Goal: Find specific page/section: Find specific page/section

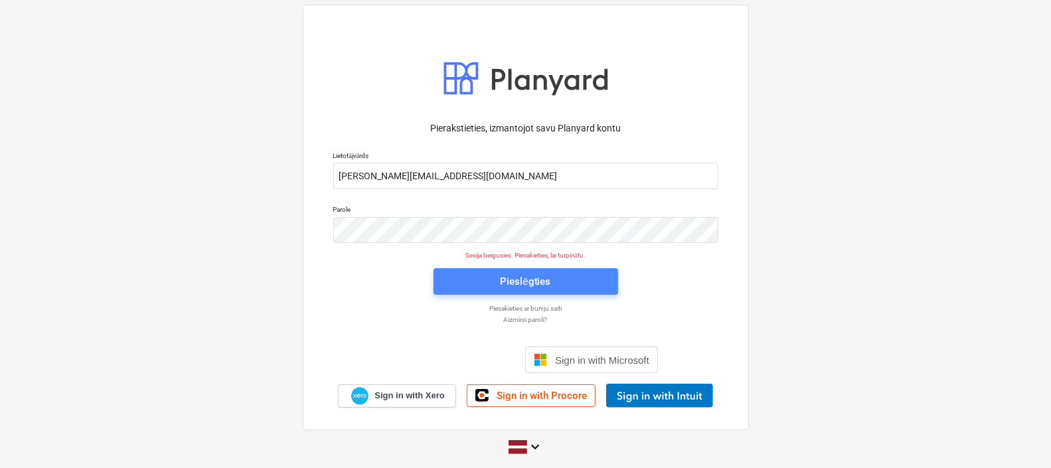
click at [493, 274] on span "Pieslēgties" at bounding box center [525, 281] width 153 height 17
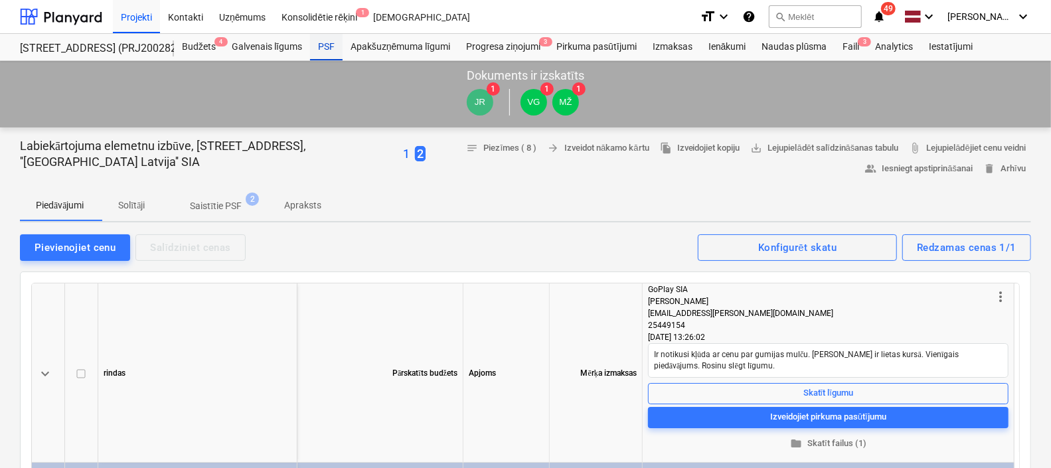
click at [321, 42] on div "PSF" at bounding box center [326, 47] width 33 height 27
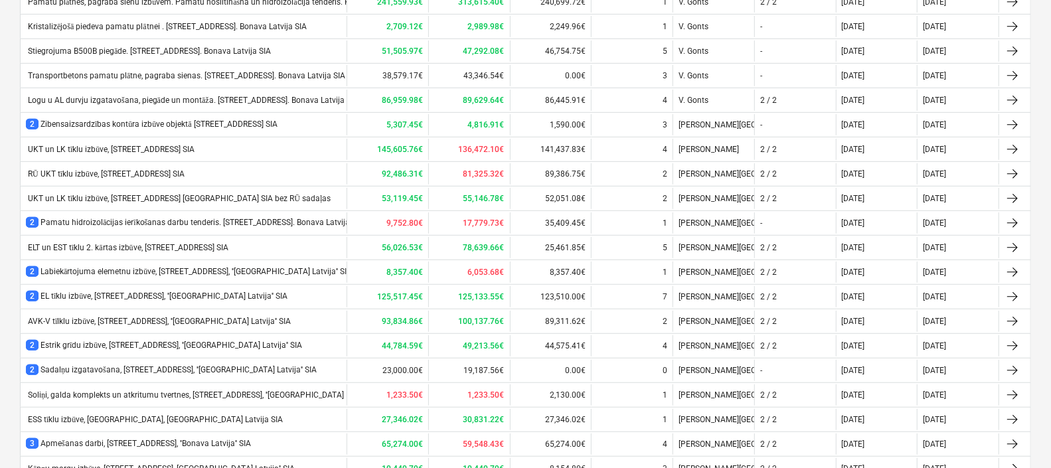
scroll to position [413, 0]
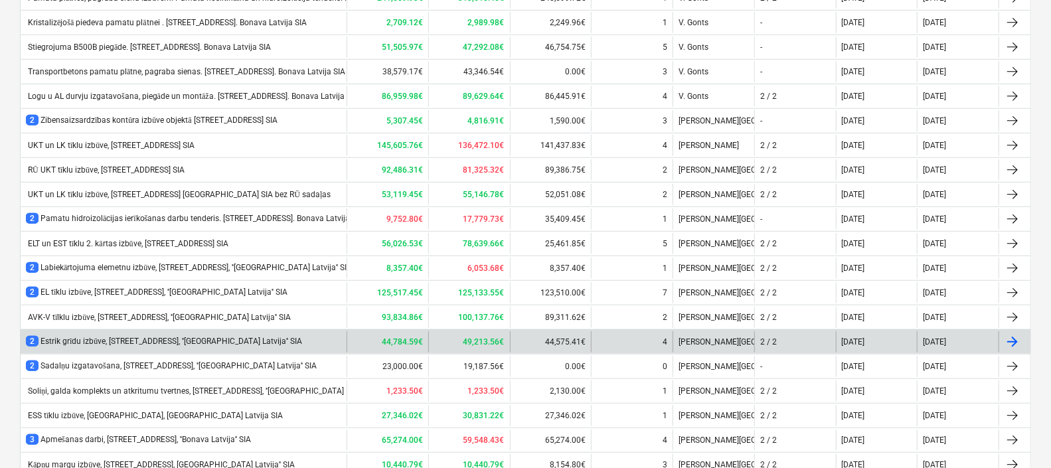
click at [187, 345] on div "2 Estrik grīdu izbūve, [STREET_ADDRESS], ''[GEOGRAPHIC_DATA] Latvija'' SIA" at bounding box center [184, 341] width 326 height 21
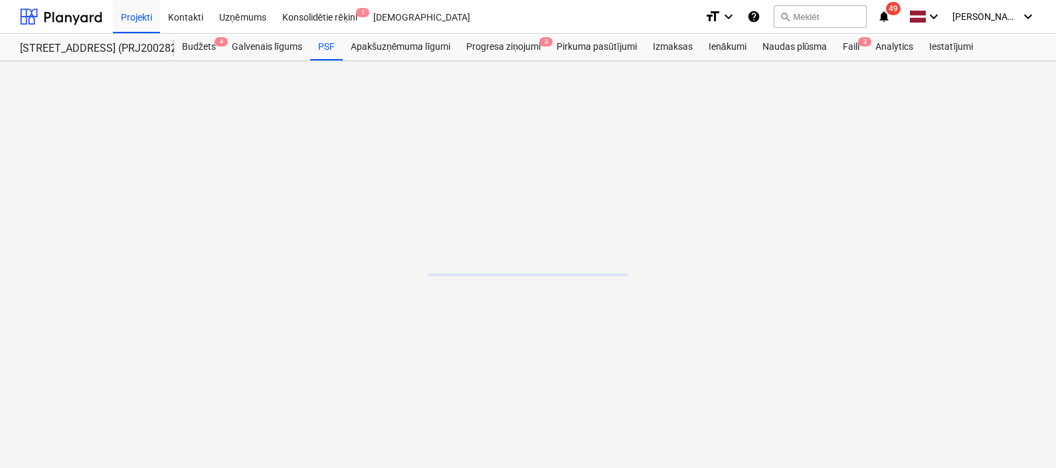
click at [187, 345] on main at bounding box center [528, 264] width 1056 height 407
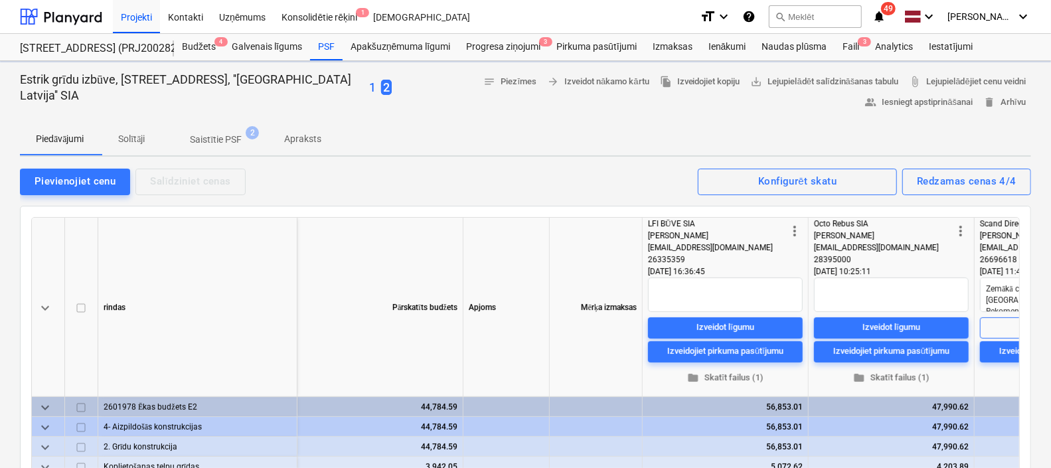
type textarea "x"
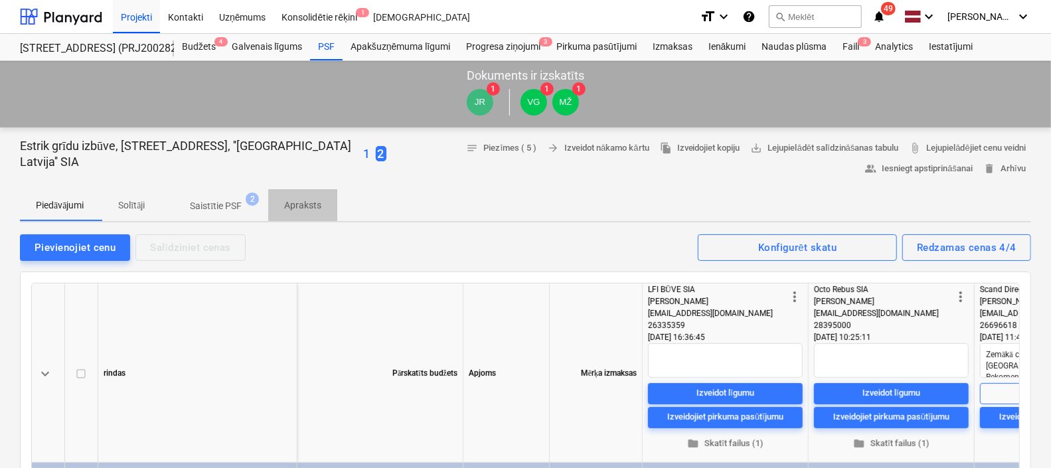
click at [292, 202] on p "Apraksts" at bounding box center [302, 205] width 37 height 14
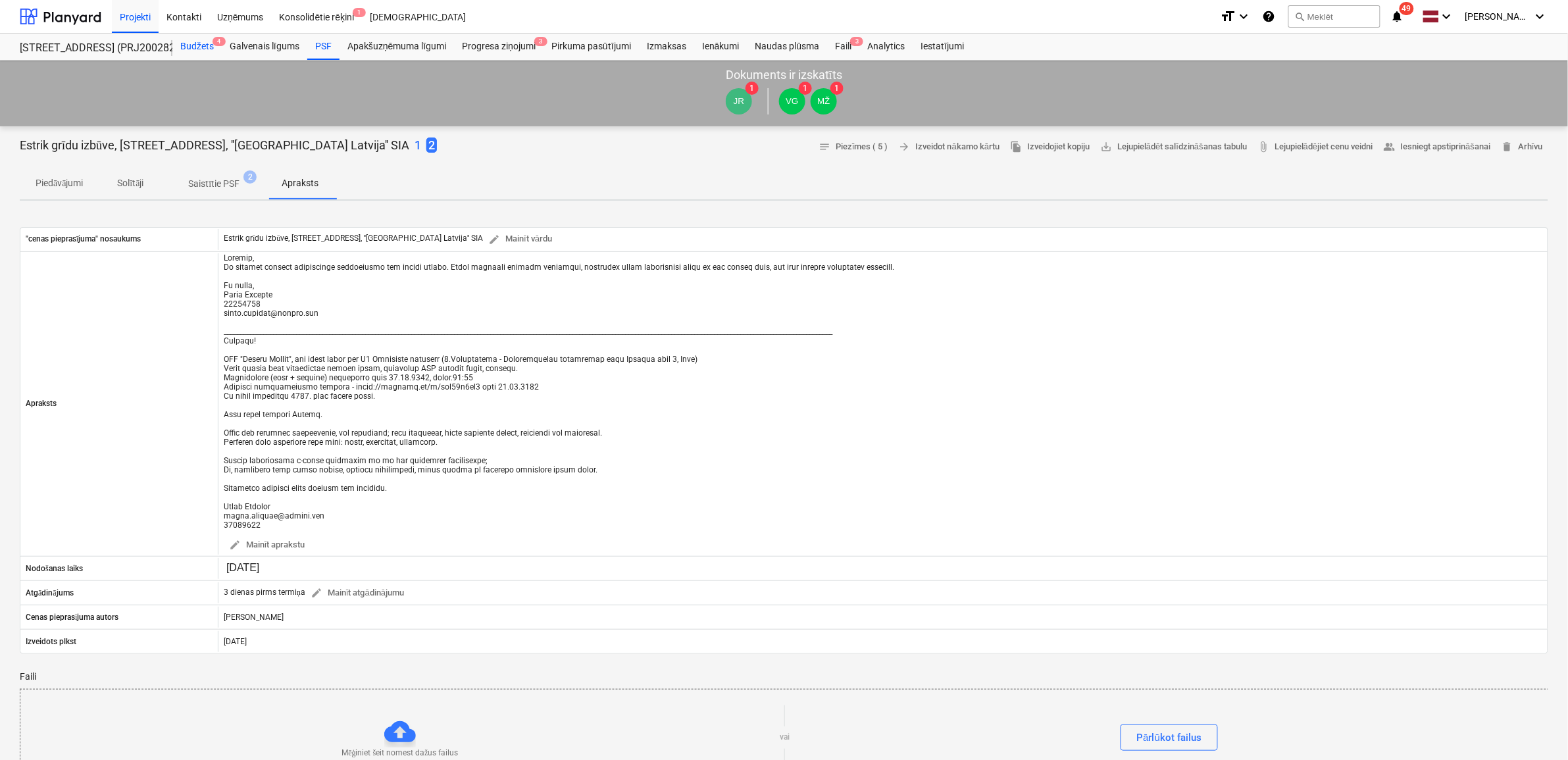
click at [185, 40] on div "Budžets 4" at bounding box center [197, 47] width 50 height 27
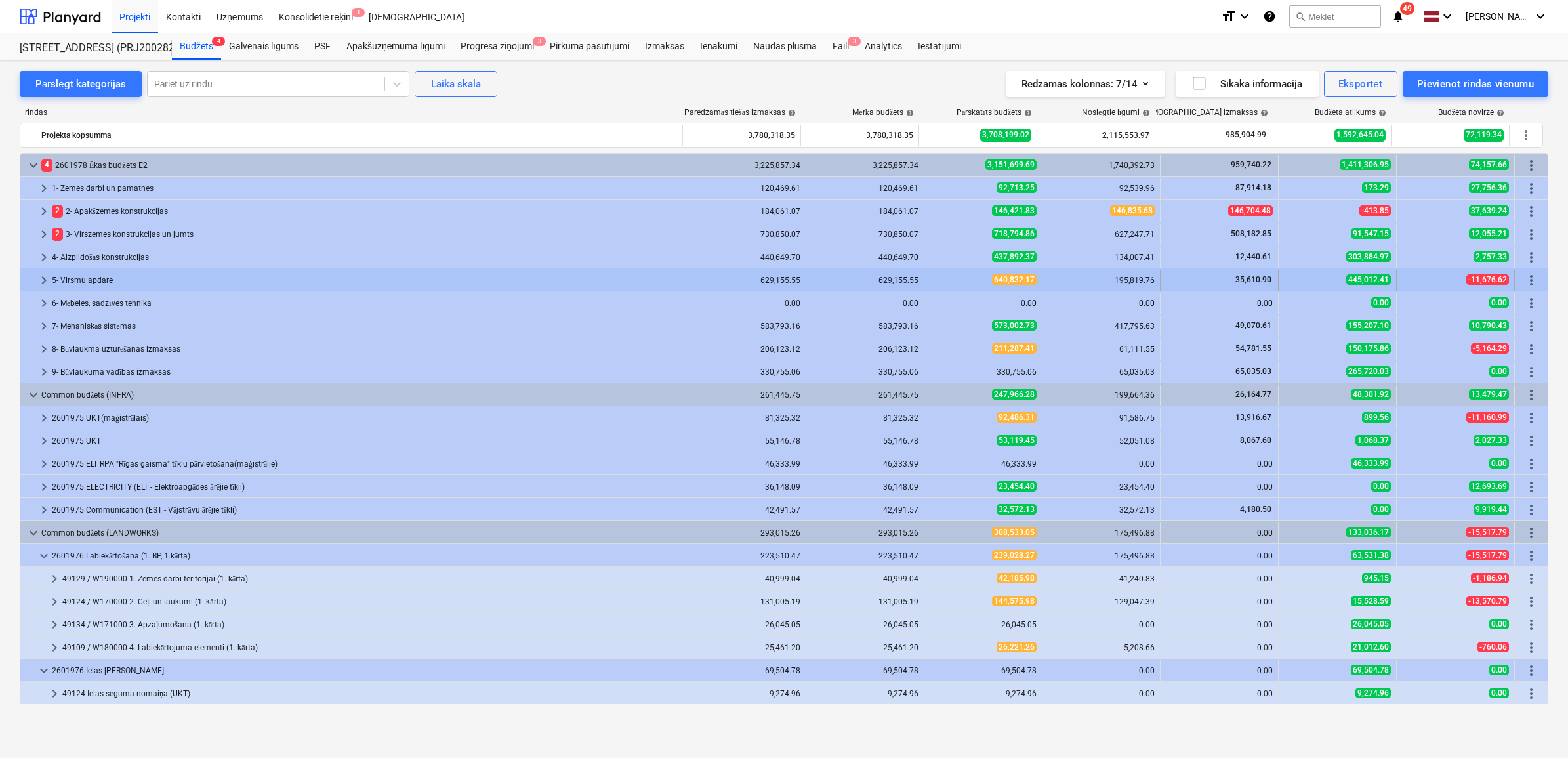
click at [43, 274] on span "keyboard_arrow_right" at bounding box center [44, 281] width 16 height 16
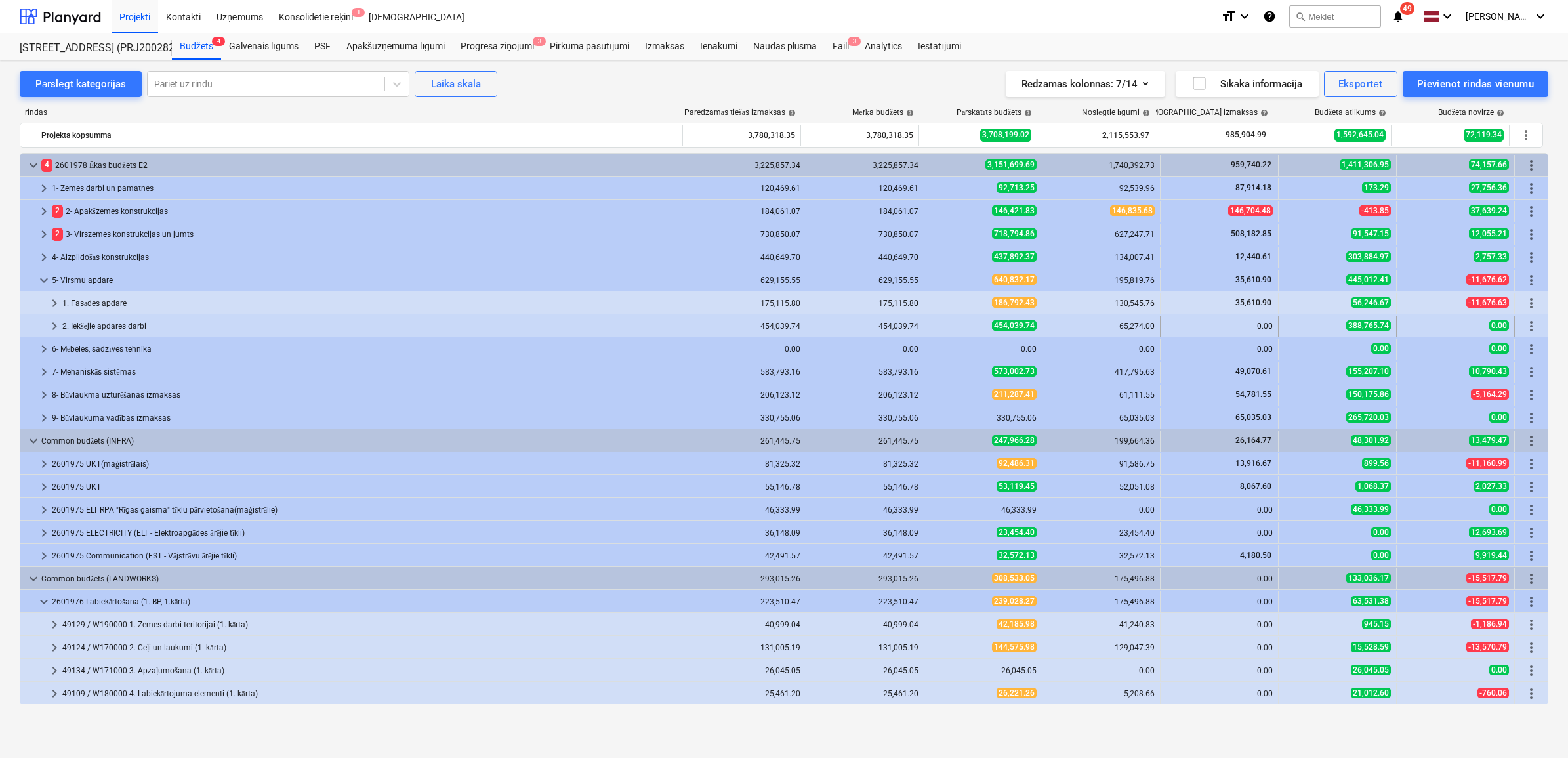
click at [49, 325] on span "keyboard_arrow_right" at bounding box center [54, 326] width 16 height 16
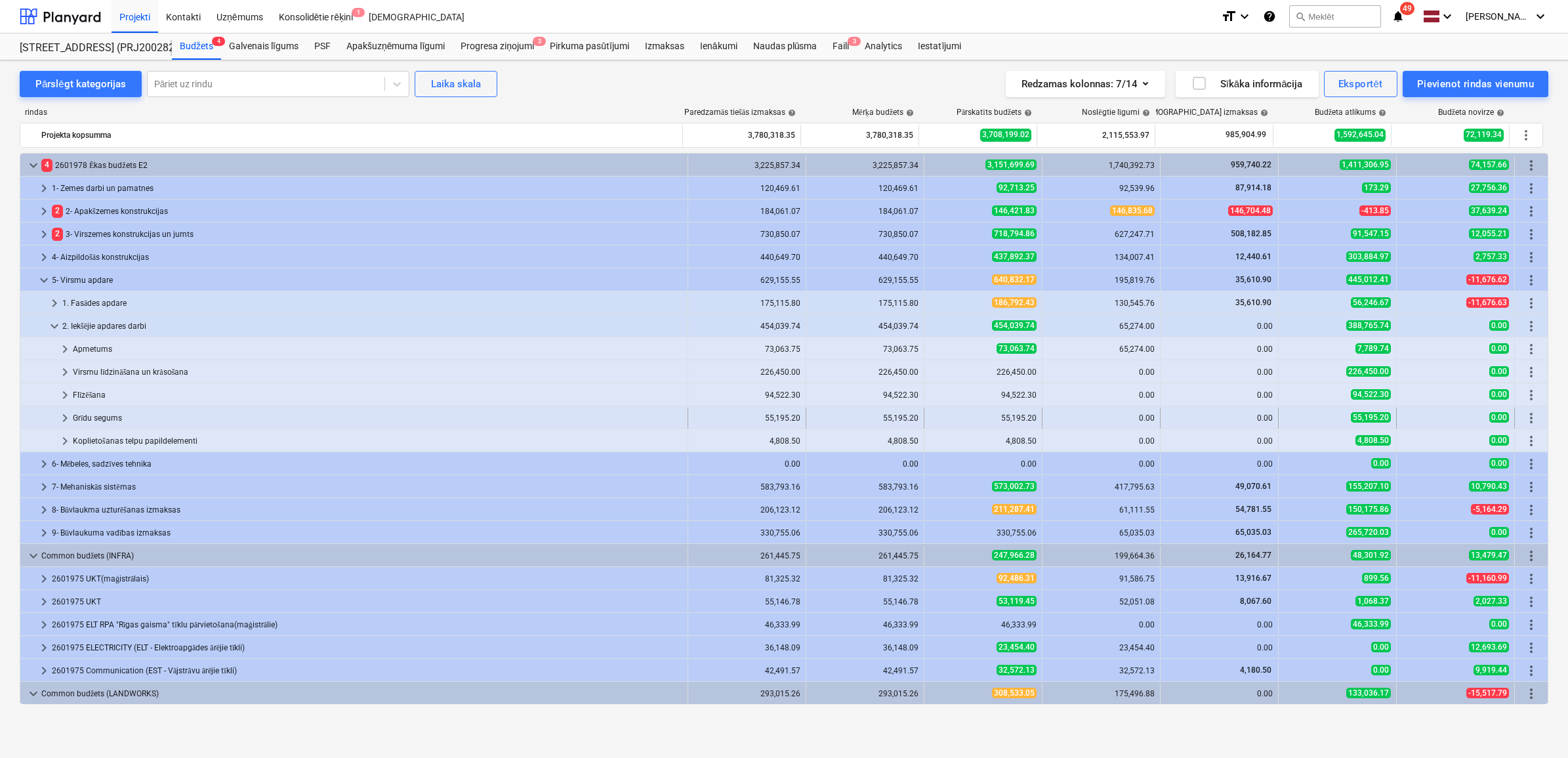
click at [53, 421] on div at bounding box center [41, 417] width 32 height 21
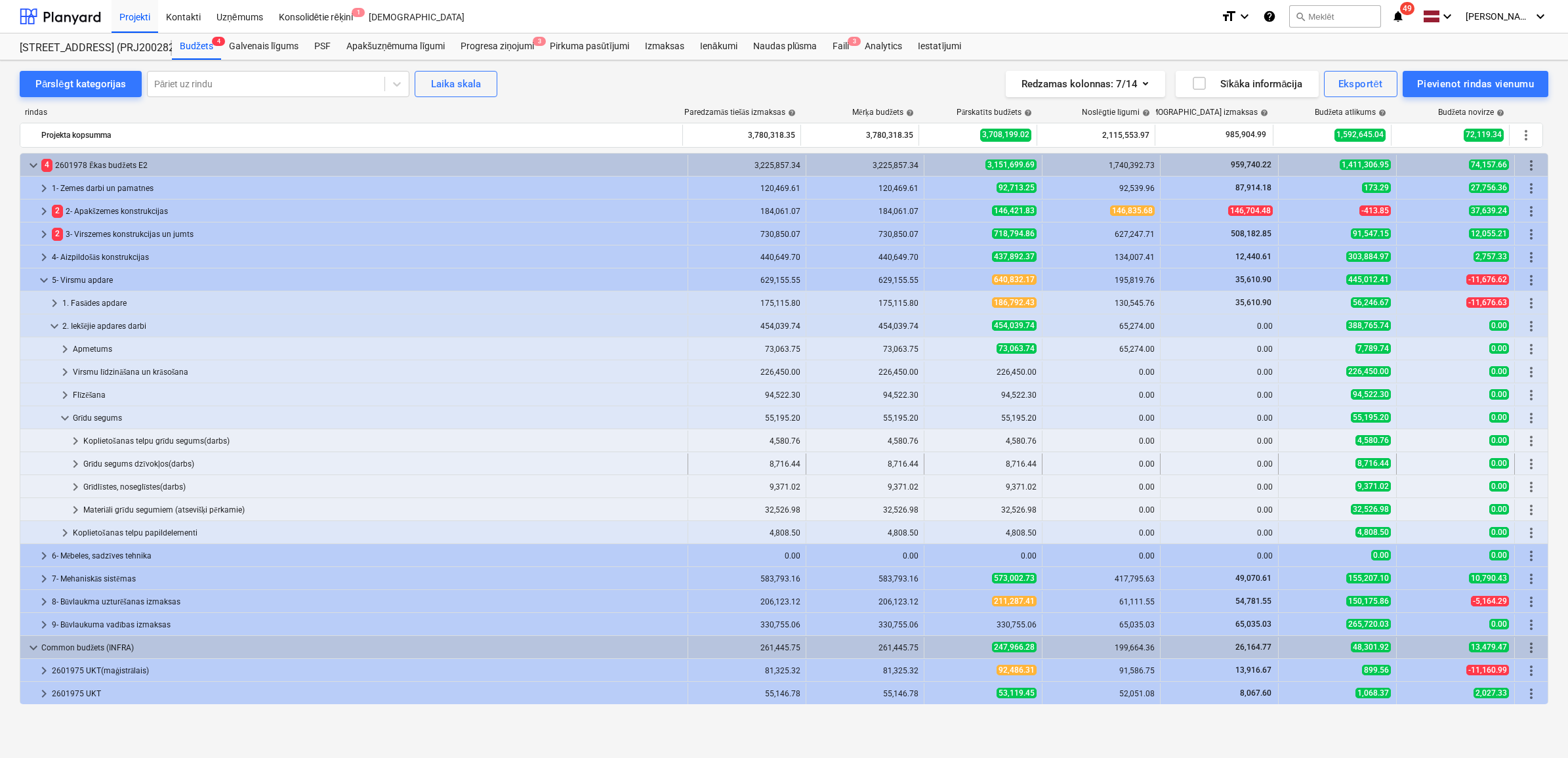
click at [75, 454] on div "keyboard_arrow_right" at bounding box center [75, 463] width 16 height 21
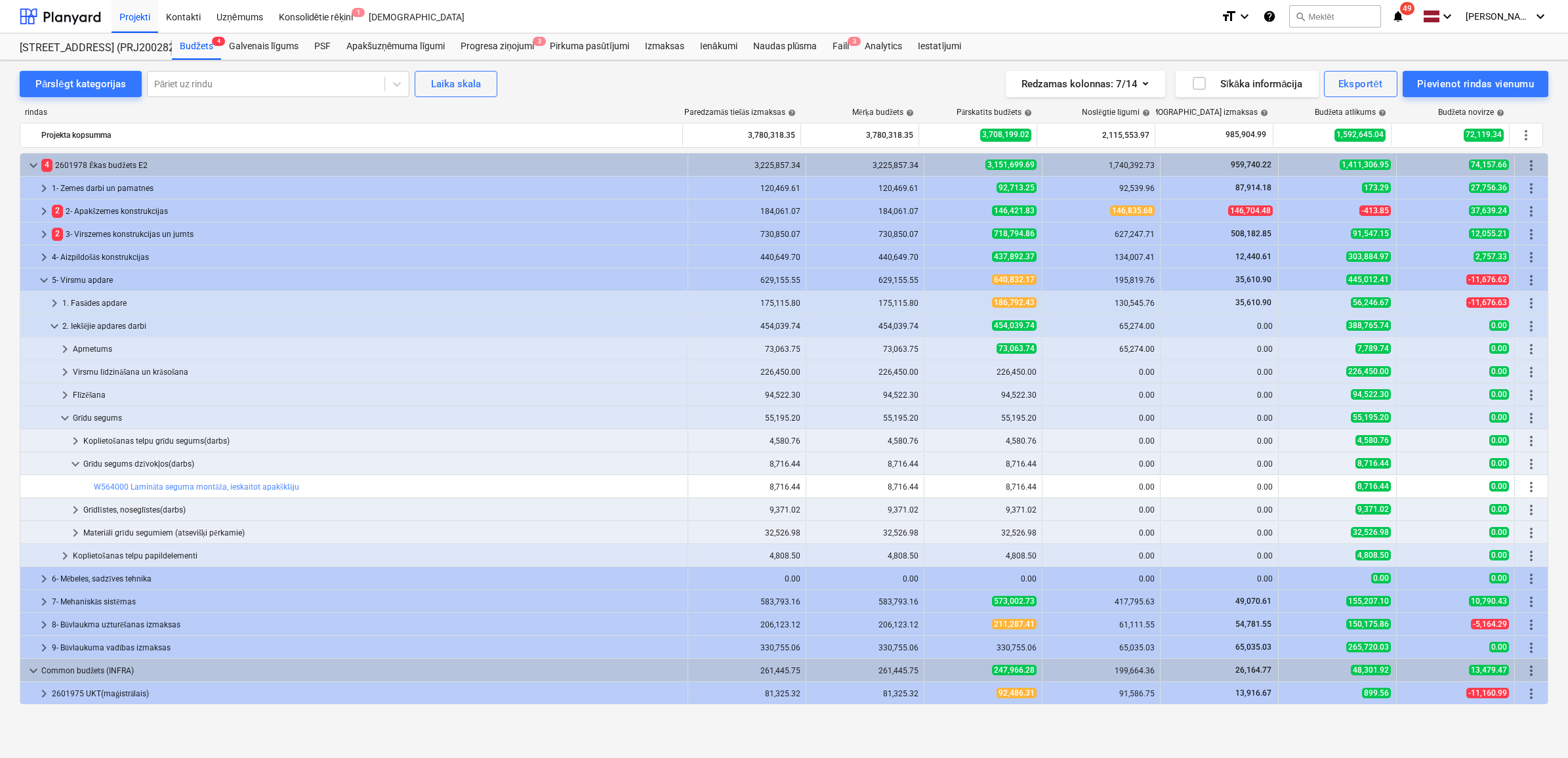
click at [75, 454] on div "keyboard_arrow_down" at bounding box center [75, 463] width 16 height 21
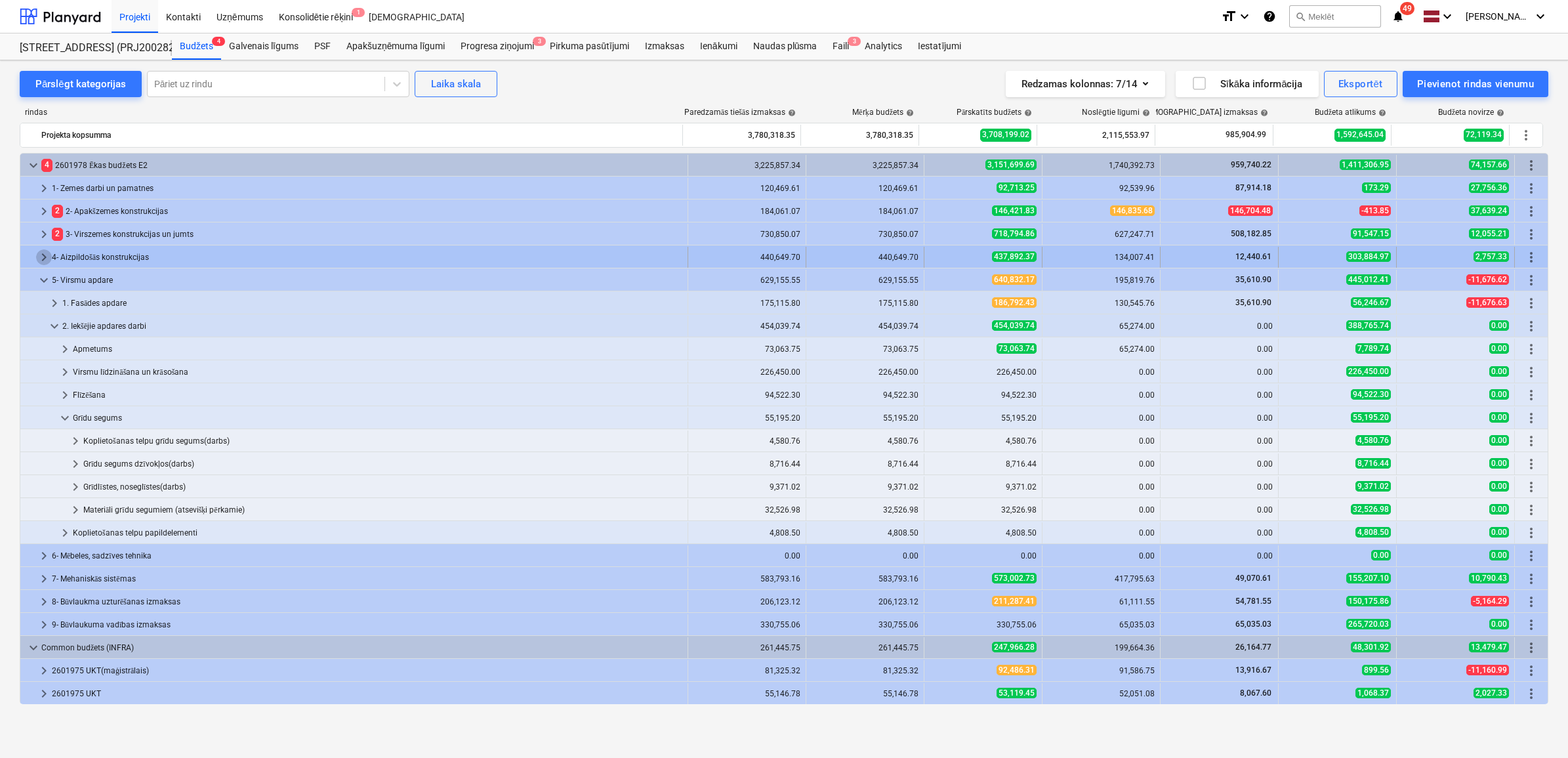
click at [38, 253] on span "keyboard_arrow_right" at bounding box center [44, 257] width 16 height 16
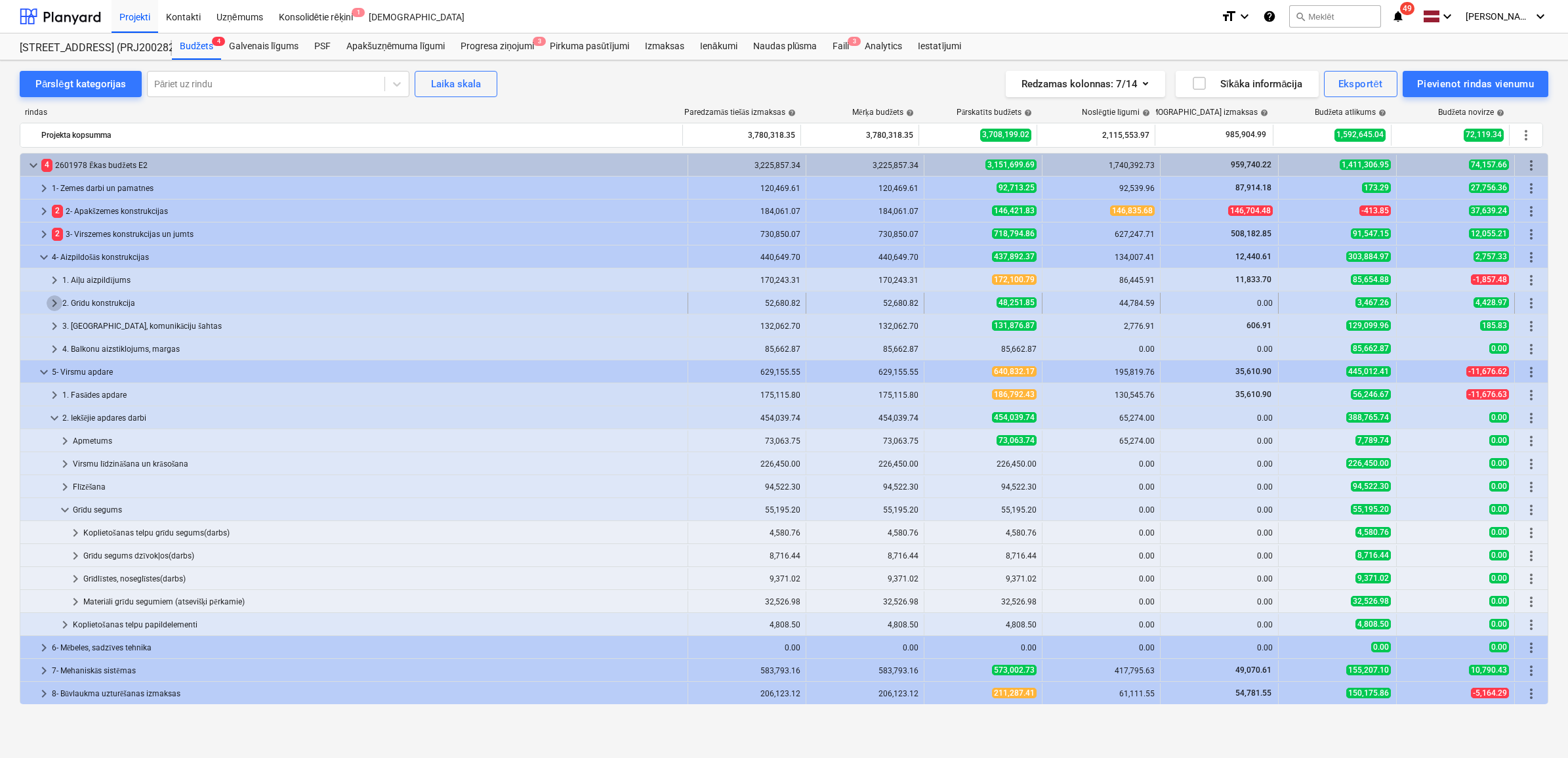
click at [57, 307] on span "keyboard_arrow_right" at bounding box center [54, 303] width 16 height 16
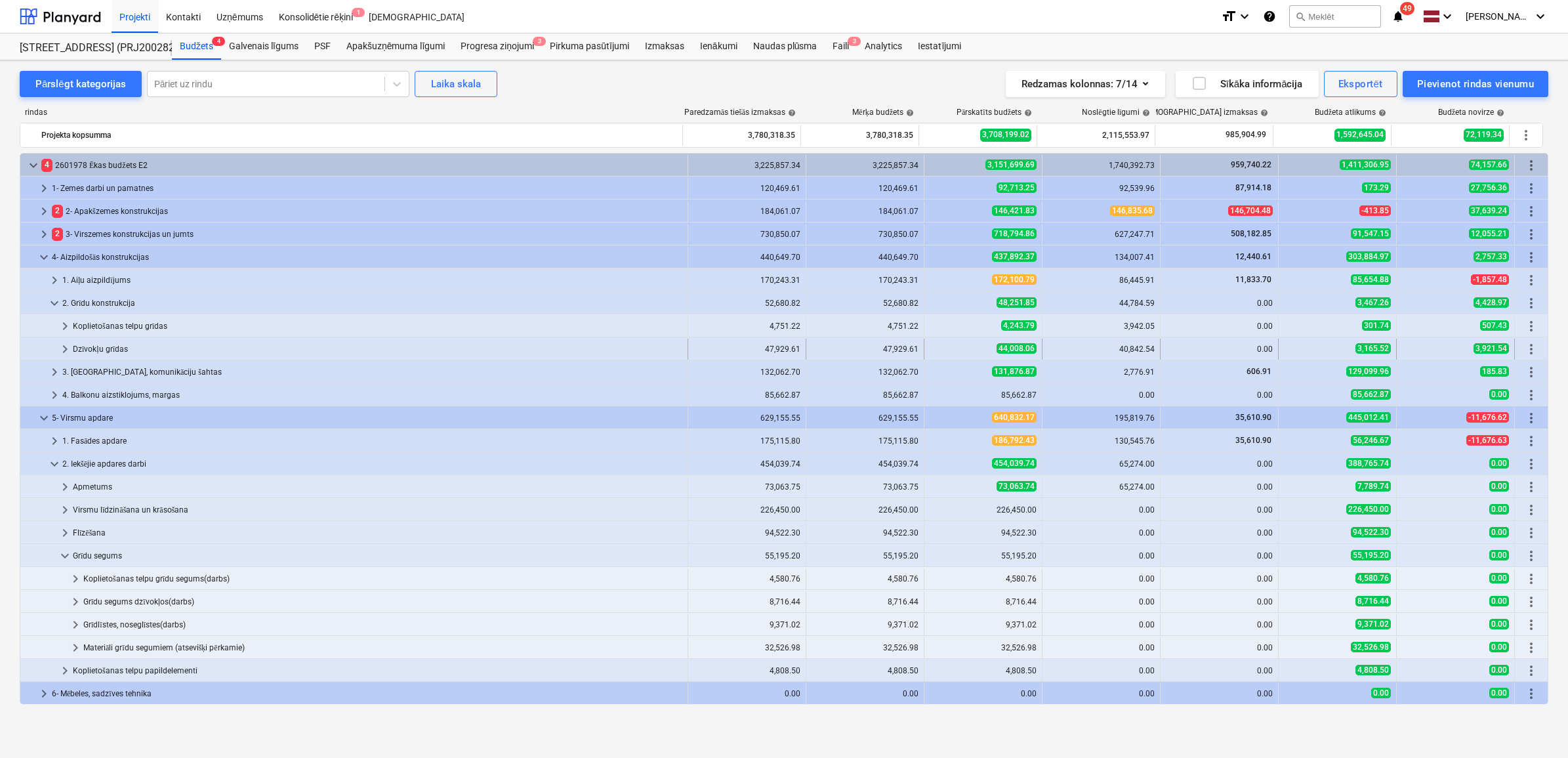
click at [63, 349] on span "keyboard_arrow_right" at bounding box center [65, 349] width 16 height 16
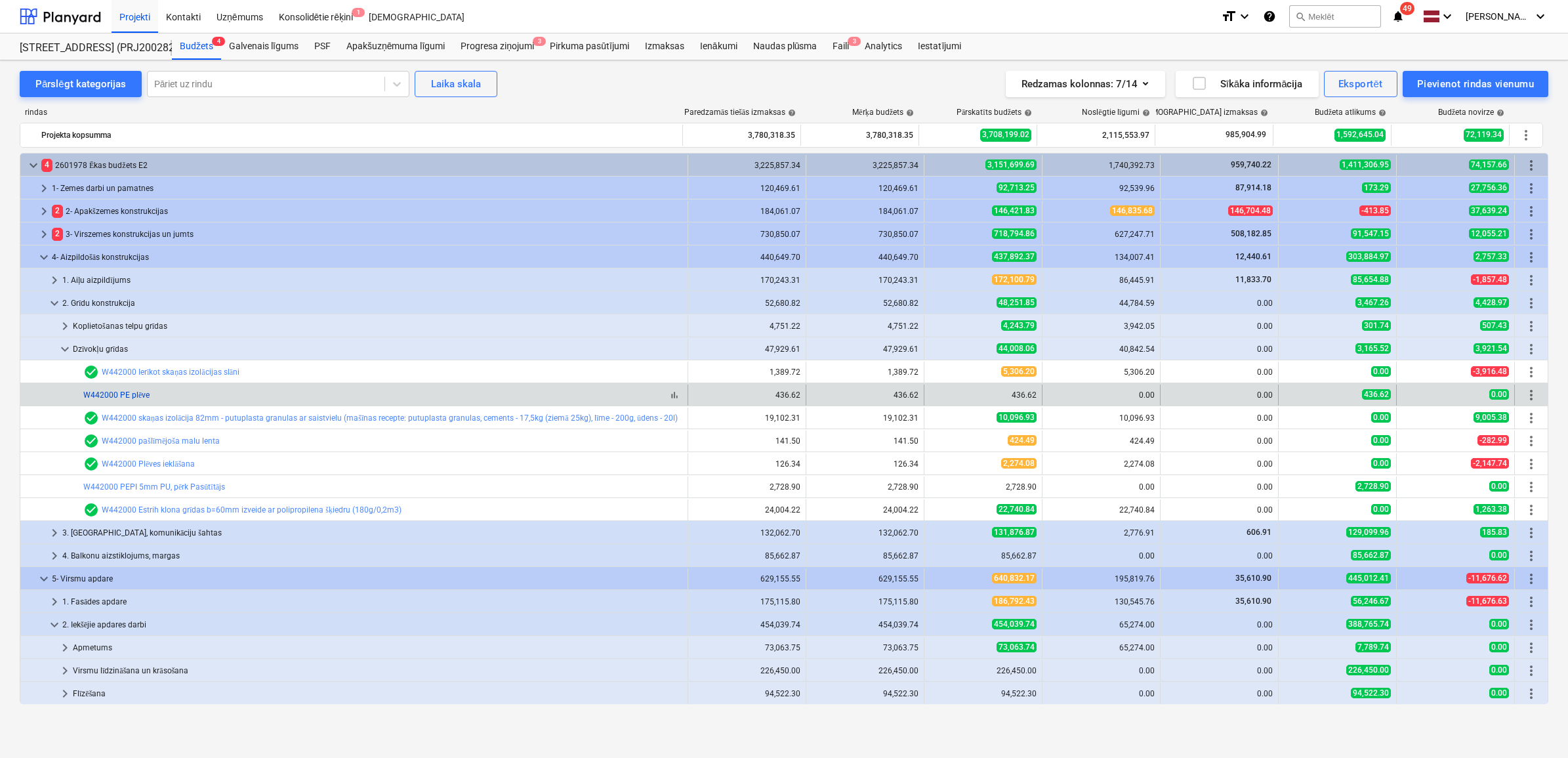
click at [122, 397] on link "W442000 PE plēve" at bounding box center [116, 394] width 66 height 9
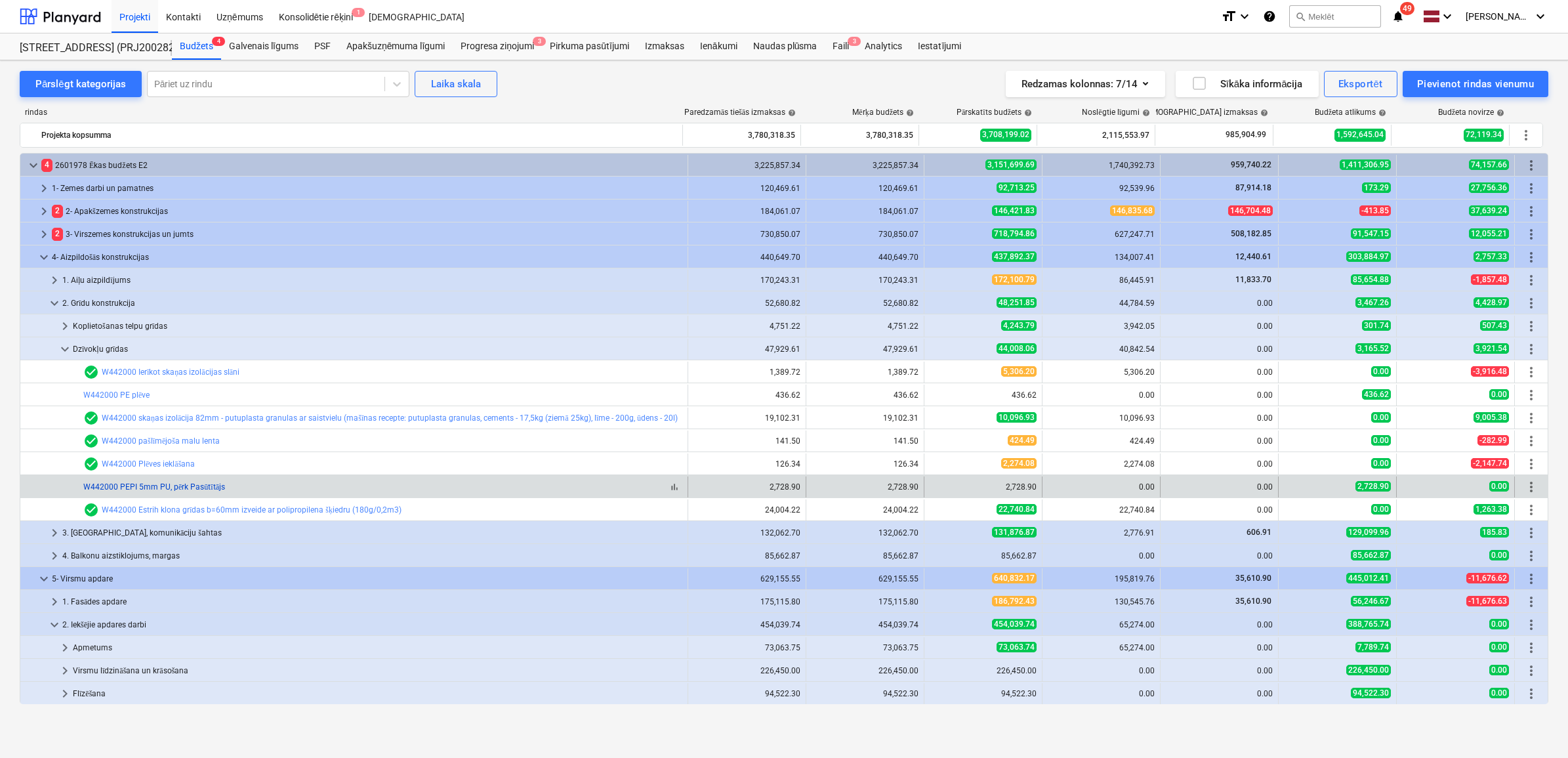
click at [194, 462] on link "W442000 PEPI 5mm PU, pērk Pasūtītājs" at bounding box center [153, 486] width 141 height 9
